Goal: Information Seeking & Learning: Learn about a topic

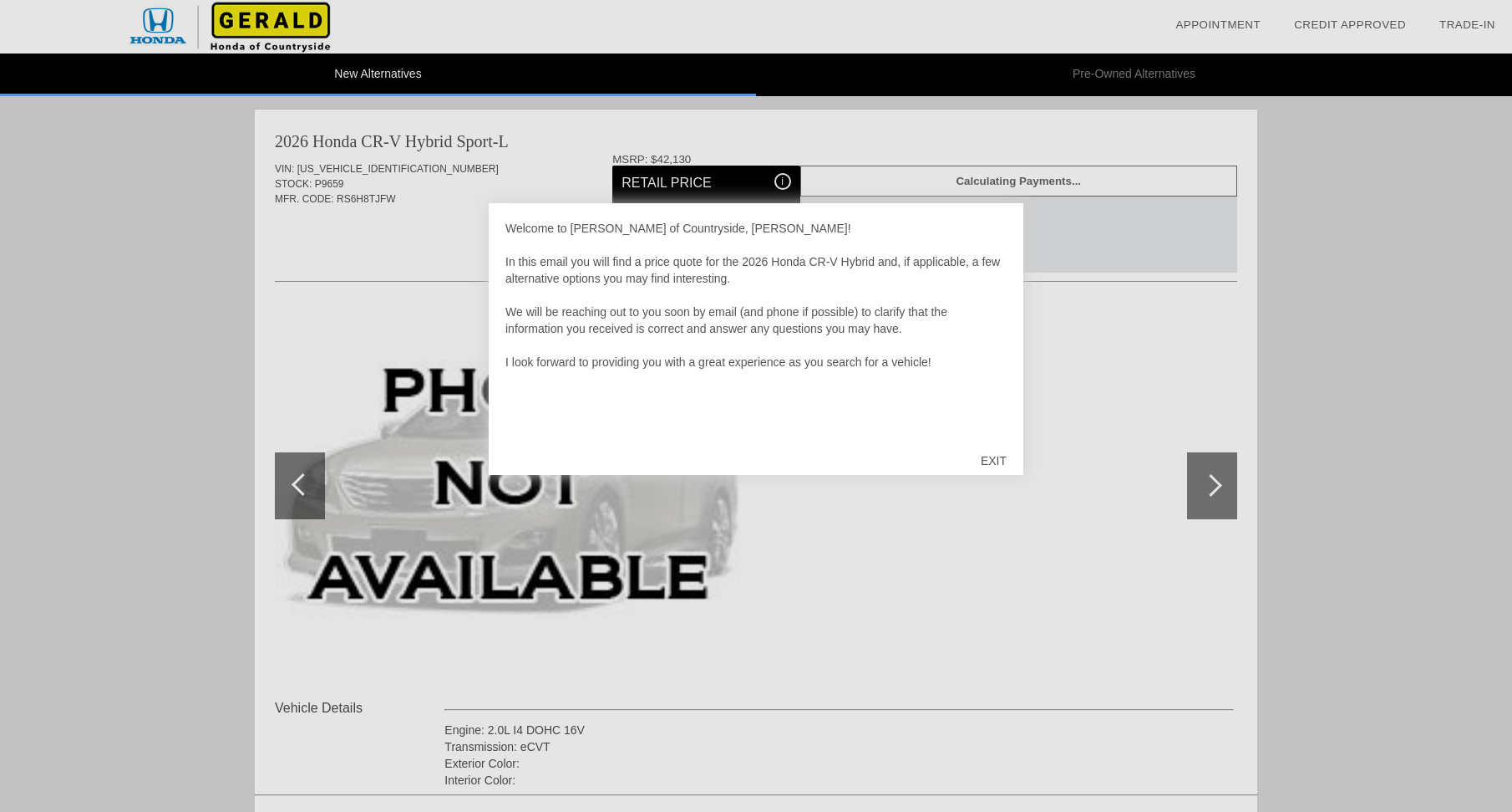
click at [993, 458] on div "EXIT" at bounding box center [994, 461] width 60 height 50
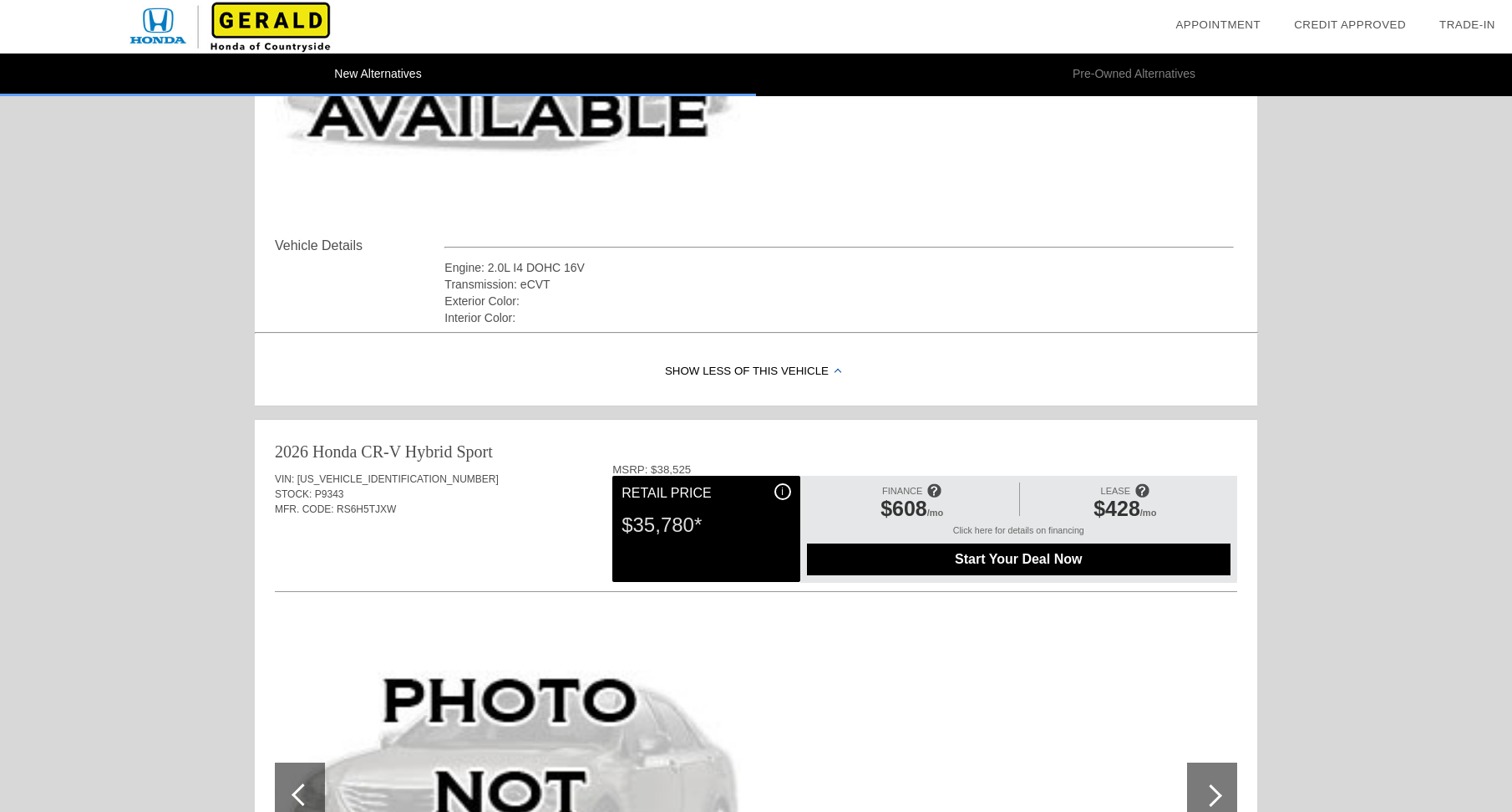
scroll to position [464, 0]
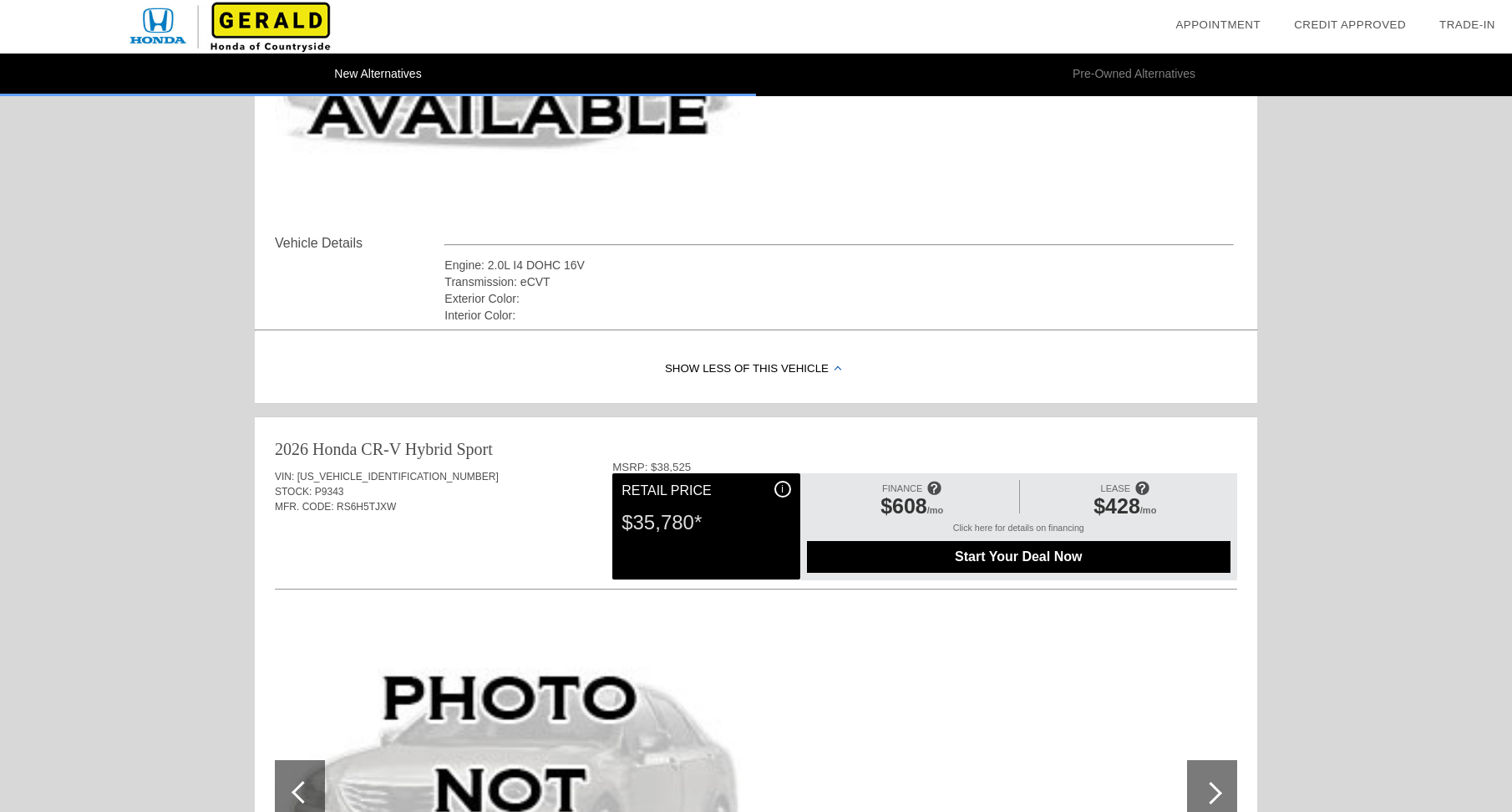
click at [987, 524] on div "Click here for details on financing" at bounding box center [1018, 531] width 423 height 18
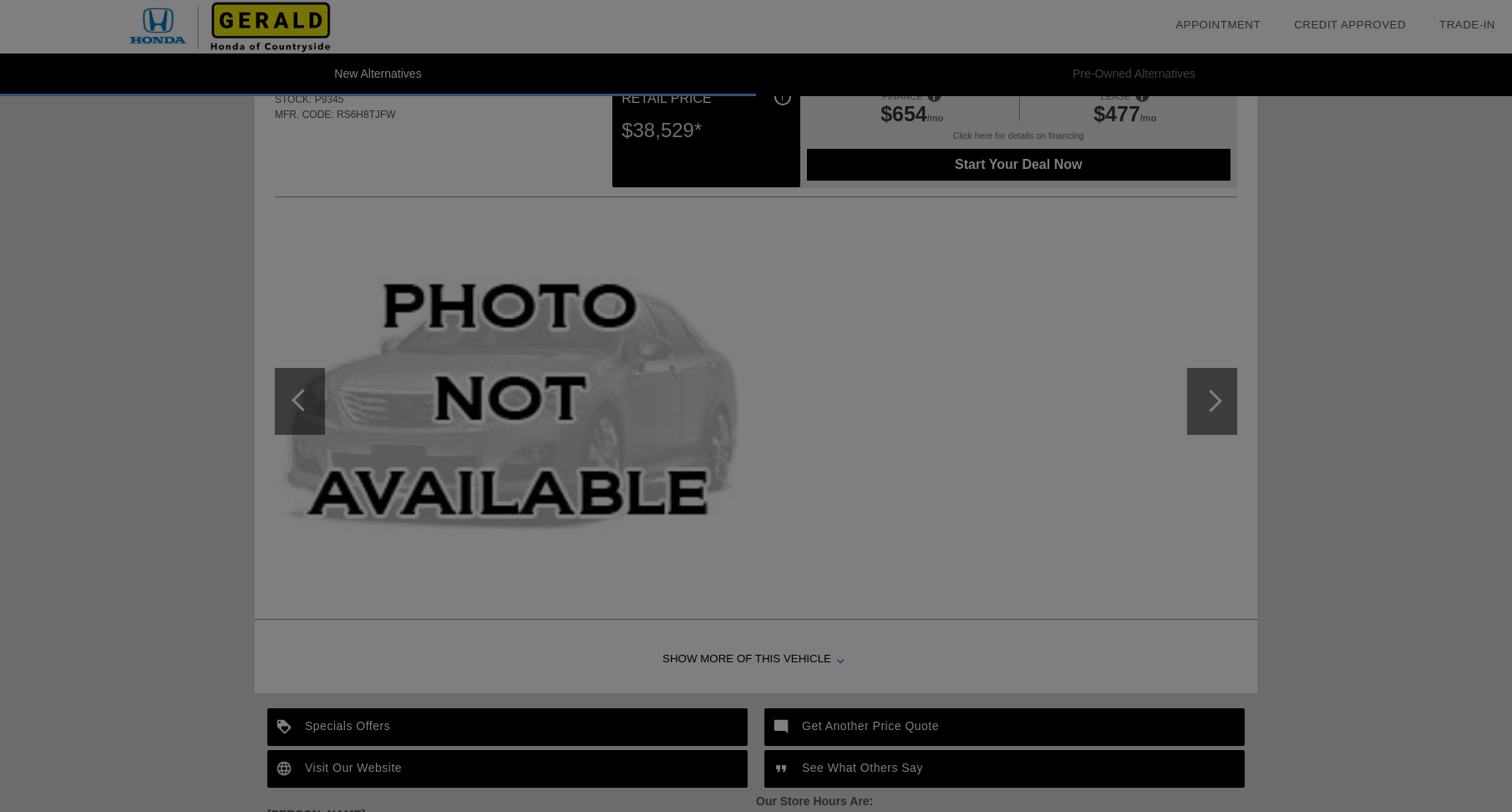
scroll to position [1540, 0]
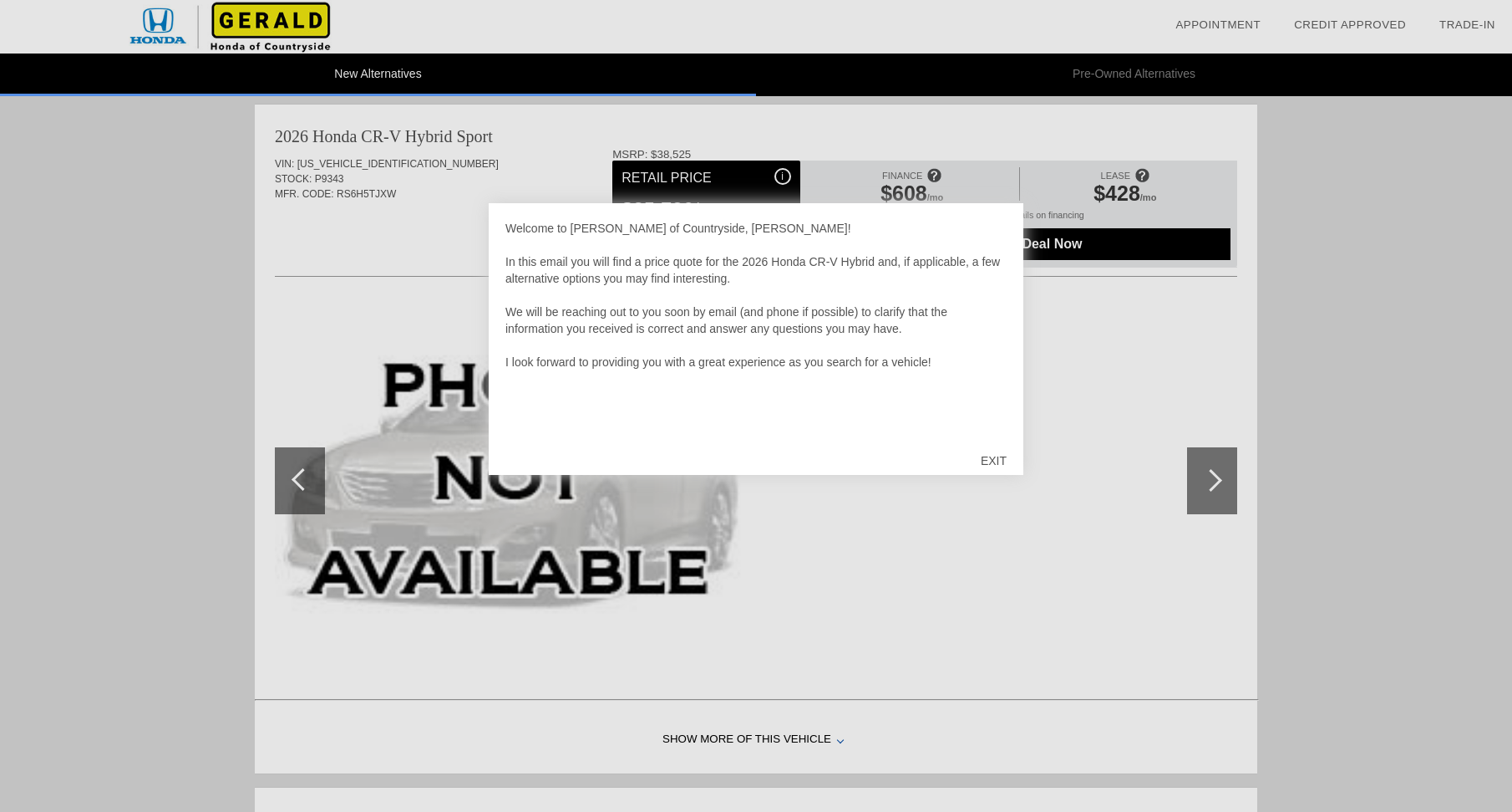
click at [994, 463] on div "EXIT" at bounding box center [994, 461] width 60 height 50
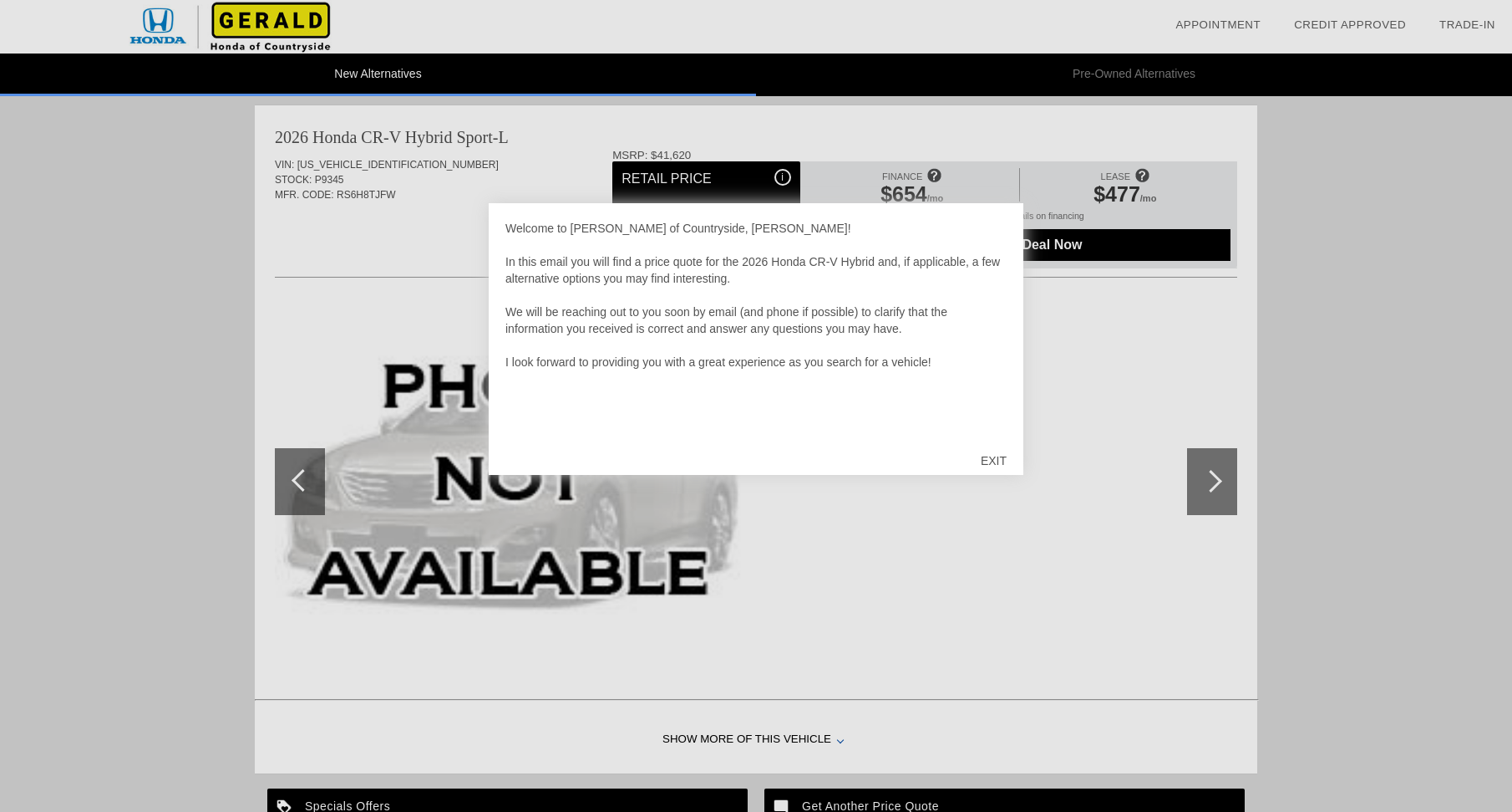
click at [999, 463] on div "EXIT" at bounding box center [994, 461] width 60 height 50
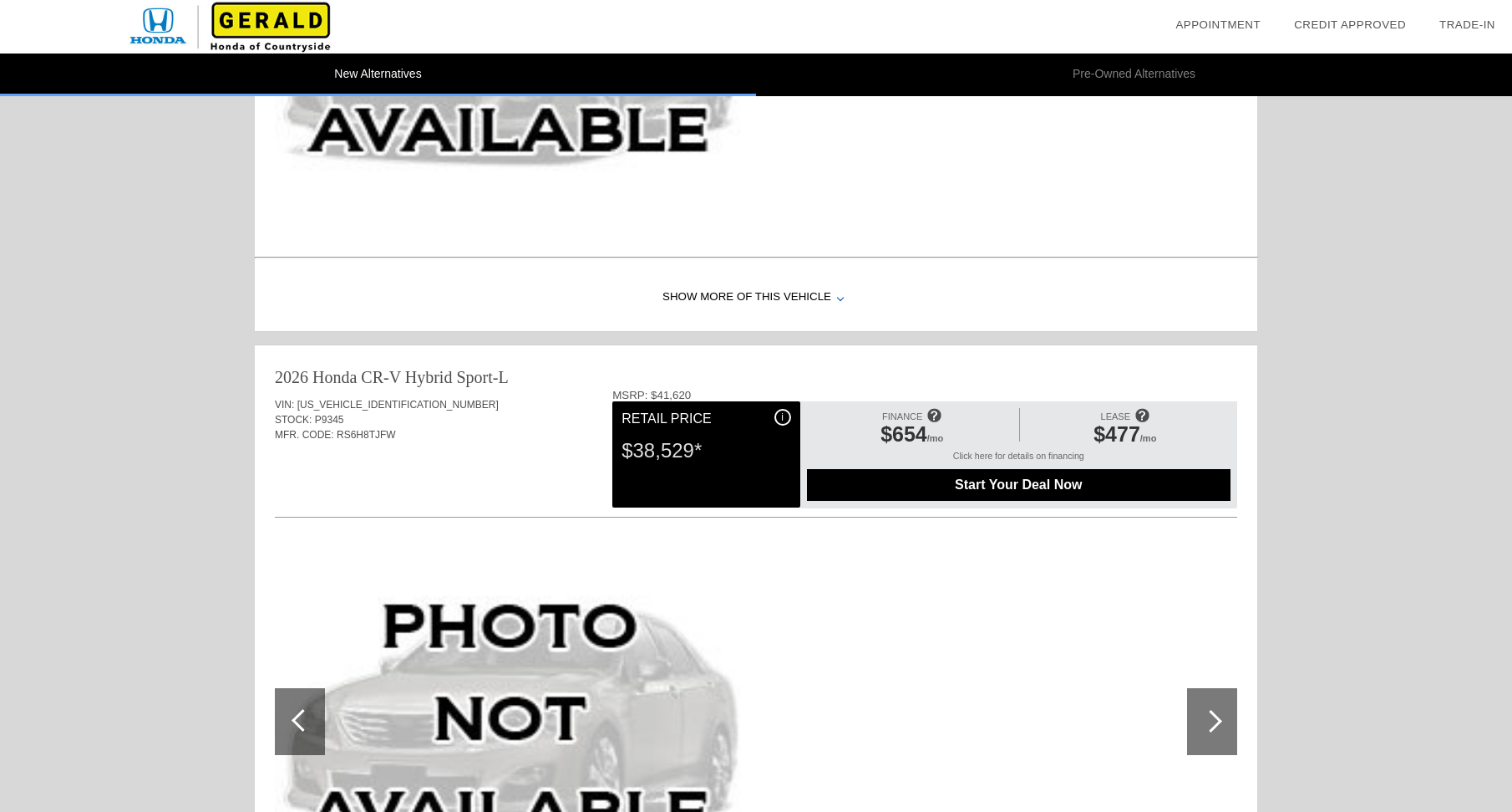
scroll to position [1218, 0]
click at [958, 441] on div "$654 /mo" at bounding box center [912, 437] width 194 height 28
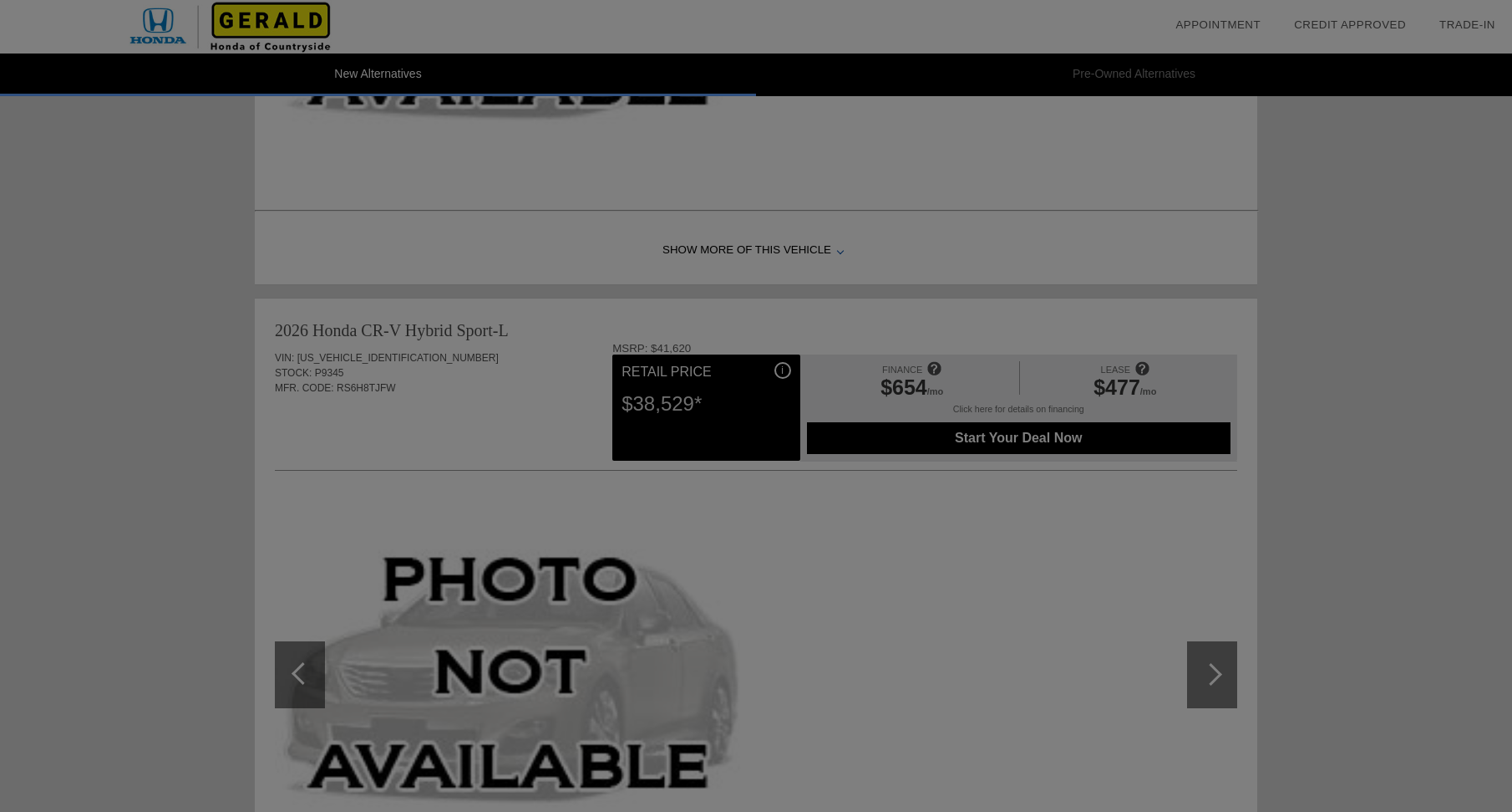
scroll to position [1261, 0]
